Goal: Find specific page/section: Find specific page/section

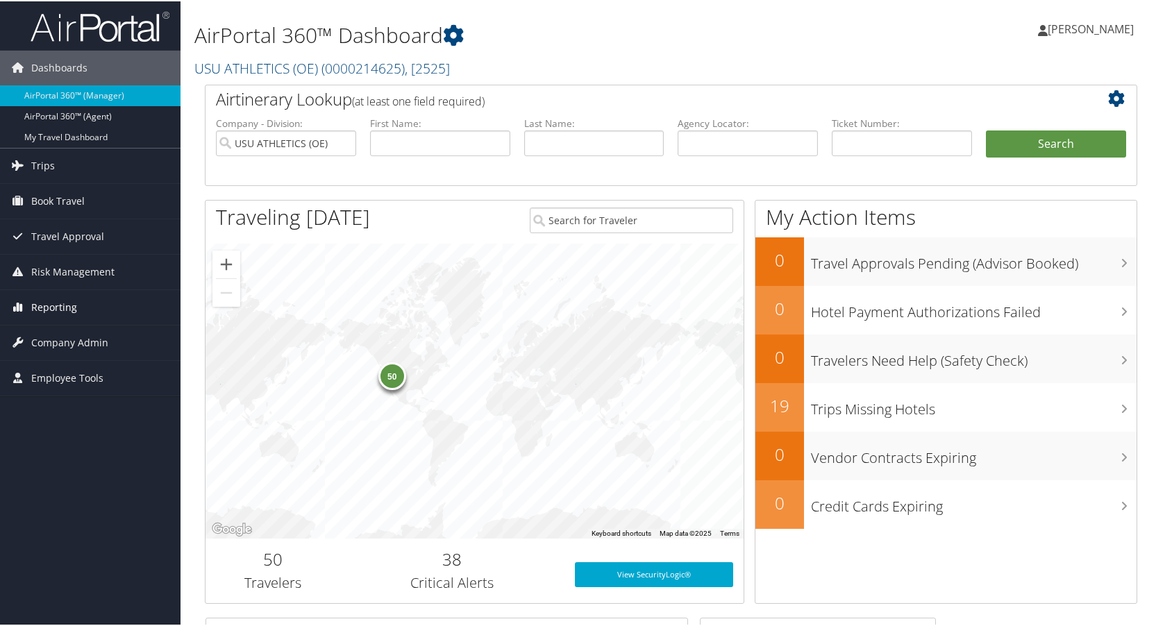
click at [51, 308] on span "Reporting" at bounding box center [54, 306] width 46 height 35
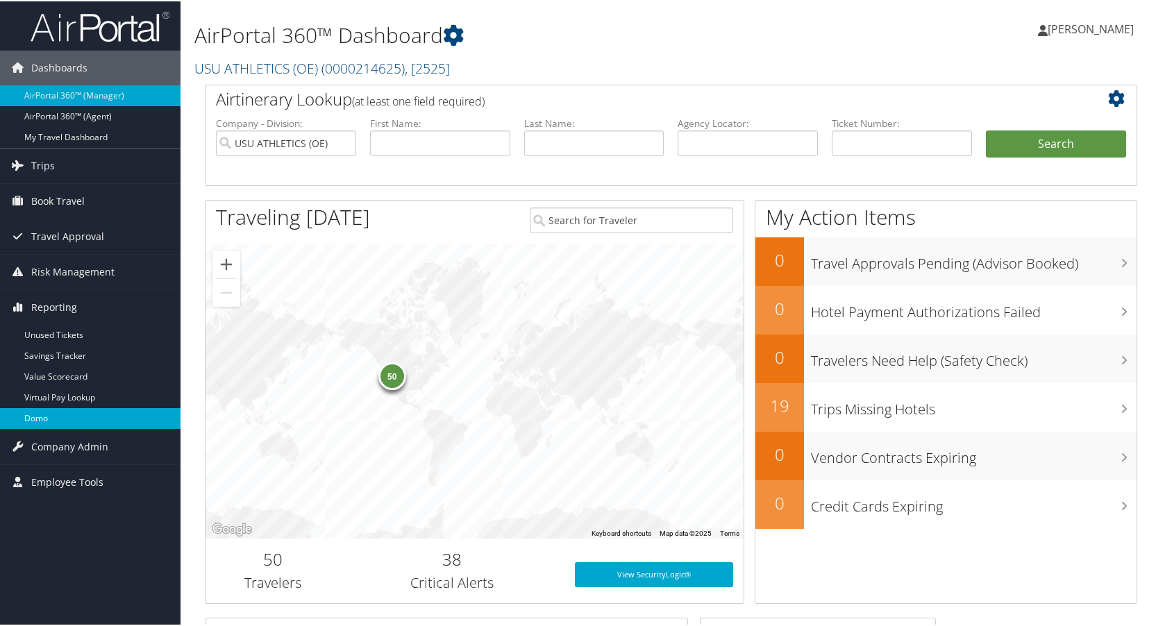
click at [40, 410] on link "Domo" at bounding box center [90, 417] width 181 height 21
